Goal: Task Accomplishment & Management: Use online tool/utility

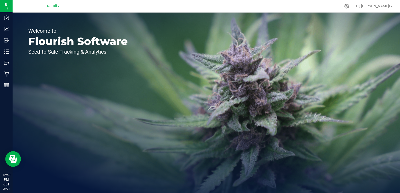
click at [58, 5] on link "Retail" at bounding box center [53, 5] width 13 height 5
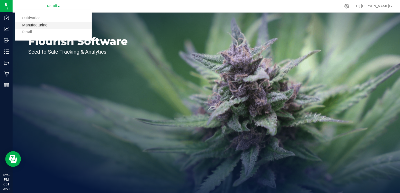
click at [40, 25] on link "Manufacturing" at bounding box center [53, 25] width 77 height 7
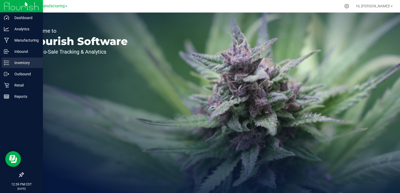
click at [9, 61] on p "Inventory" at bounding box center [24, 63] width 31 height 6
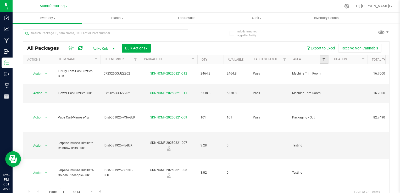
click at [326, 60] on span "Filter" at bounding box center [324, 59] width 4 height 4
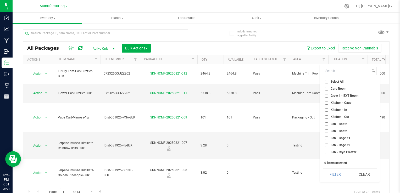
click at [335, 88] on span "Cure Room" at bounding box center [339, 88] width 16 height 3
click at [329, 88] on input "Cure Room" at bounding box center [326, 88] width 3 height 3
checkbox input "true"
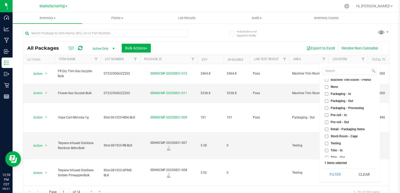
scroll to position [139, 0]
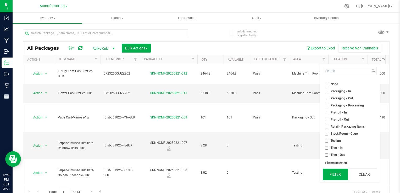
click at [342, 175] on button "Filter" at bounding box center [335, 175] width 25 height 12
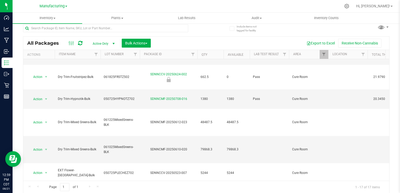
scroll to position [203, 0]
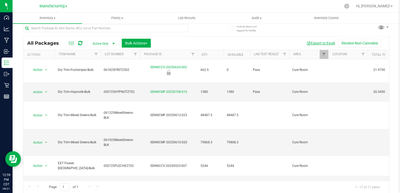
click at [319, 41] on button "Export to Excel" at bounding box center [320, 43] width 35 height 9
